Goal: Task Accomplishment & Management: Use online tool/utility

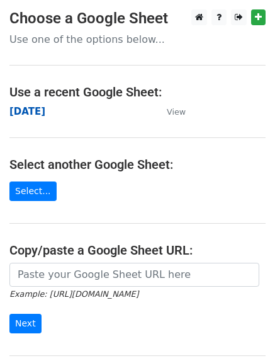
click at [25, 111] on strong "[DATE]" at bounding box center [27, 111] width 36 height 11
click at [27, 111] on strong "[DATE]" at bounding box center [27, 111] width 36 height 11
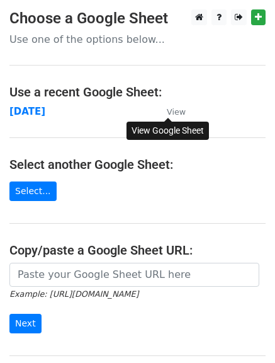
click at [172, 113] on small "View" at bounding box center [176, 111] width 19 height 9
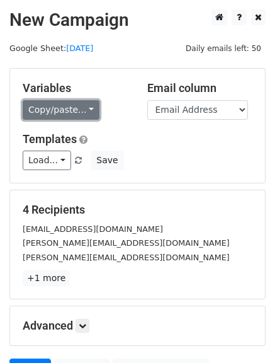
click at [82, 113] on link "Copy/paste..." at bounding box center [61, 110] width 77 height 20
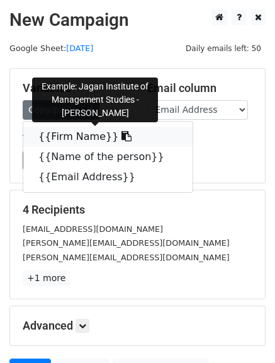
click at [121, 136] on icon at bounding box center [126, 136] width 10 height 10
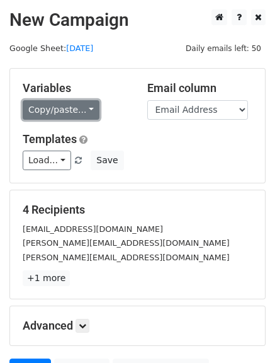
click at [87, 111] on link "Copy/paste..." at bounding box center [61, 110] width 77 height 20
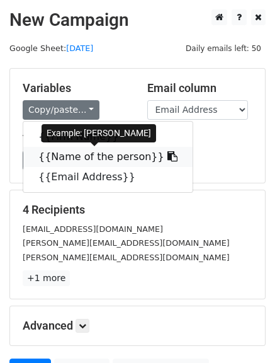
click at [167, 160] on icon at bounding box center [172, 156] width 10 height 10
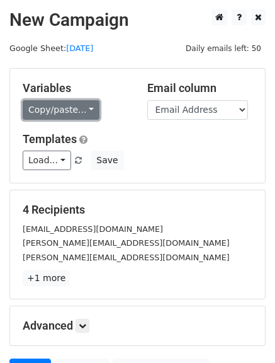
click at [89, 110] on link "Copy/paste..." at bounding box center [61, 110] width 77 height 20
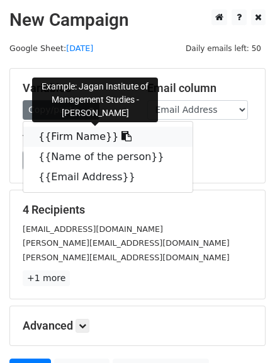
click at [121, 135] on icon at bounding box center [126, 136] width 10 height 10
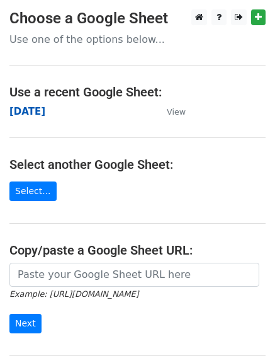
click at [28, 108] on strong "[DATE]" at bounding box center [27, 111] width 36 height 11
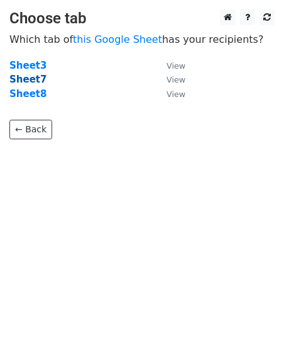
click at [26, 77] on strong "Sheet7" at bounding box center [27, 79] width 37 height 11
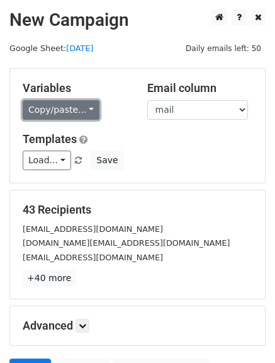
click at [84, 108] on link "Copy/paste..." at bounding box center [61, 110] width 77 height 20
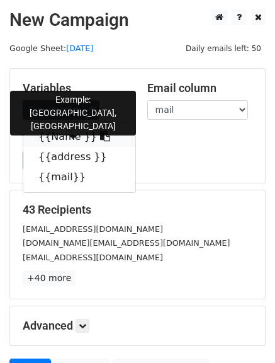
click at [100, 140] on icon at bounding box center [105, 136] width 10 height 10
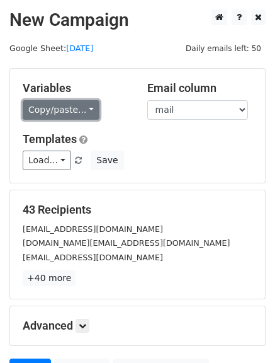
click at [86, 108] on link "Copy/paste..." at bounding box center [61, 110] width 77 height 20
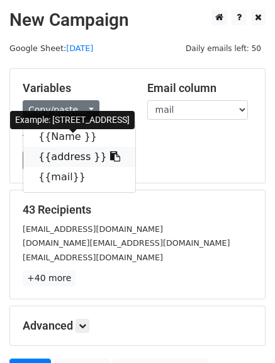
click at [110, 159] on icon at bounding box center [115, 156] width 10 height 10
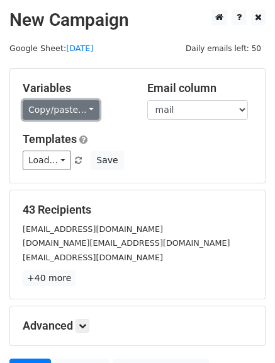
click at [87, 106] on link "Copy/paste..." at bounding box center [61, 110] width 77 height 20
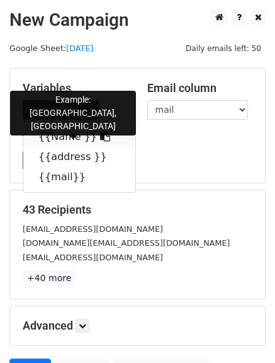
click at [100, 133] on icon at bounding box center [105, 136] width 10 height 10
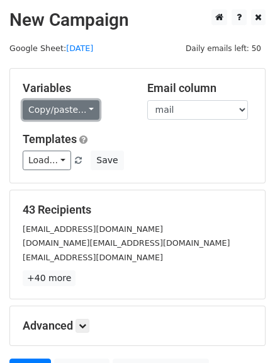
click at [89, 109] on link "Copy/paste..." at bounding box center [61, 110] width 77 height 20
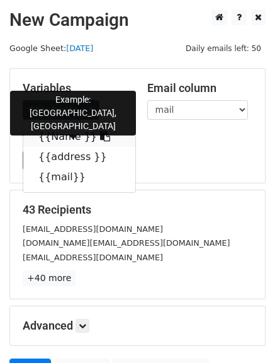
click at [100, 140] on icon at bounding box center [105, 136] width 10 height 10
